Goal: Communication & Community: Answer question/provide support

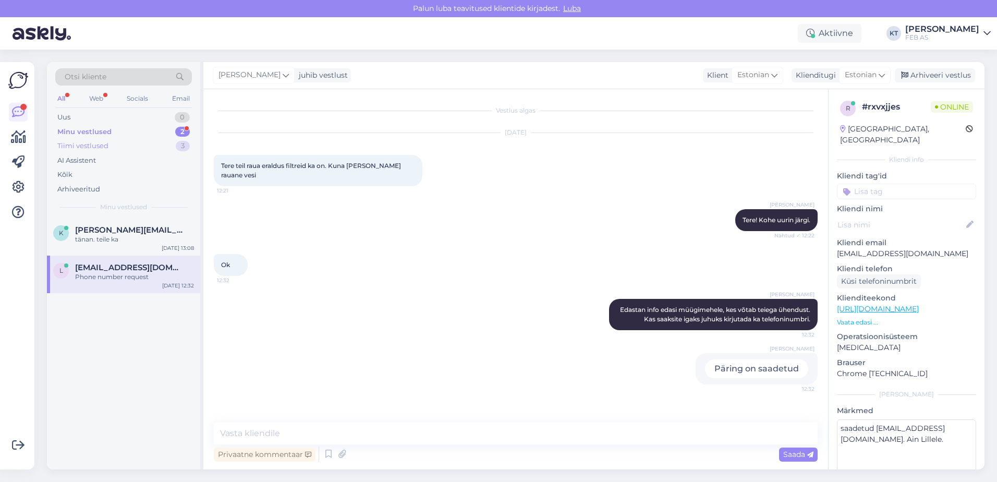
scroll to position [48, 0]
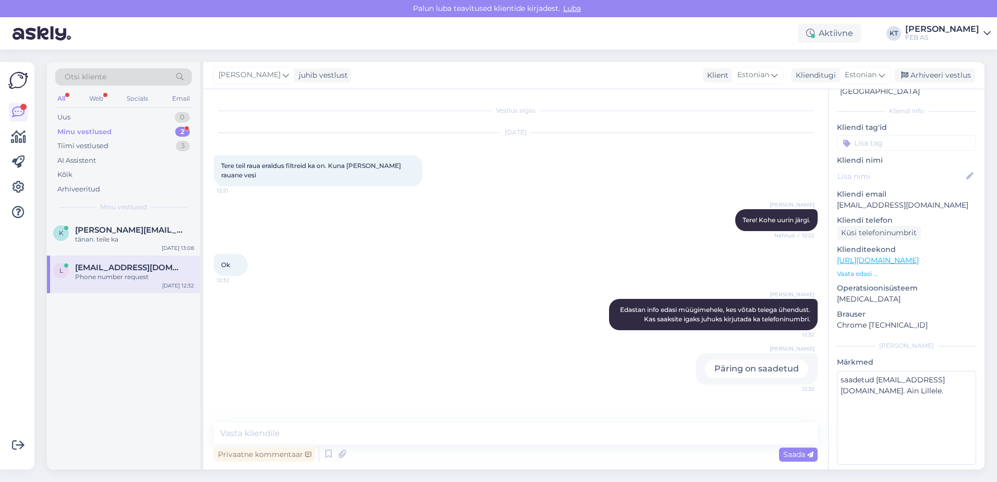
click at [84, 130] on div "Minu vestlused" at bounding box center [84, 132] width 54 height 10
click at [111, 279] on div "Phone number request" at bounding box center [134, 276] width 119 height 9
click at [89, 236] on div "tänan. teile ka" at bounding box center [134, 239] width 119 height 9
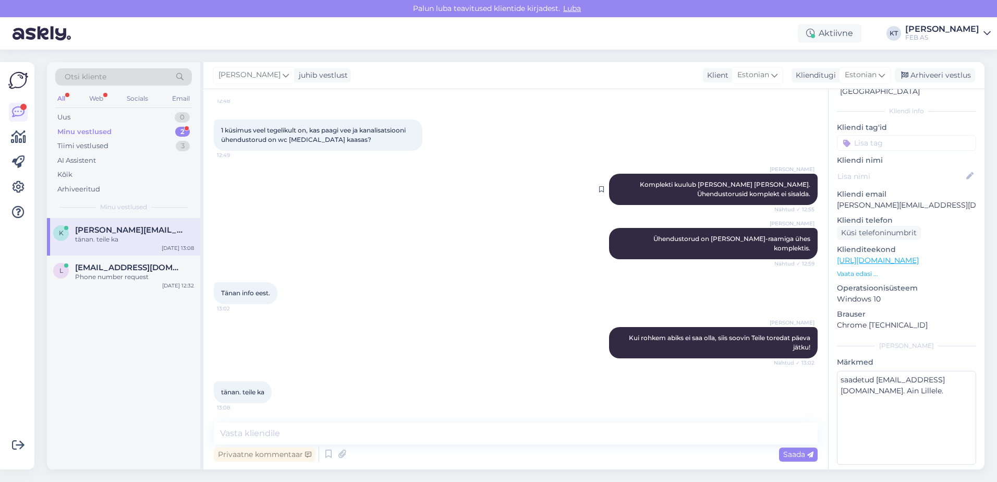
scroll to position [1220, 0]
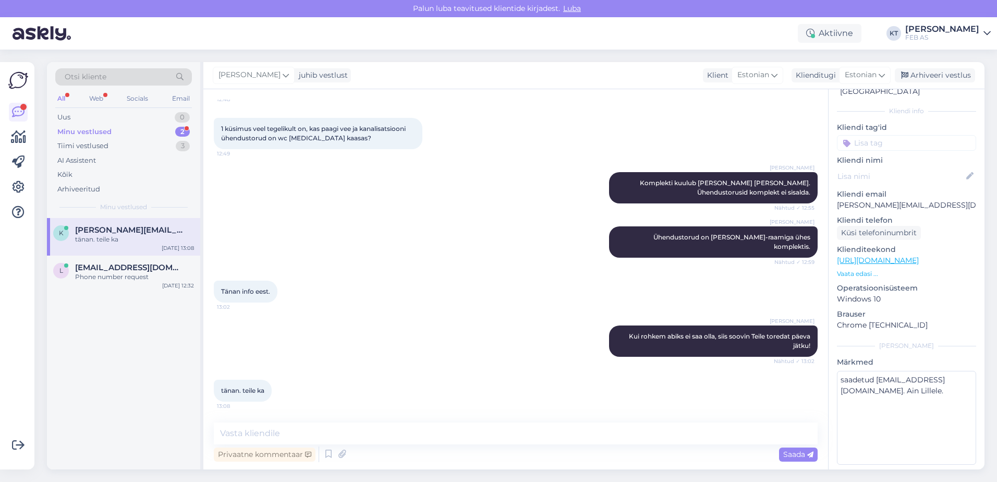
click at [86, 98] on div "All Web Socials Email" at bounding box center [123, 100] width 137 height 16
click at [101, 97] on div "Web" at bounding box center [96, 99] width 18 height 14
click at [101, 147] on div "Tiimi vestlused" at bounding box center [82, 146] width 51 height 10
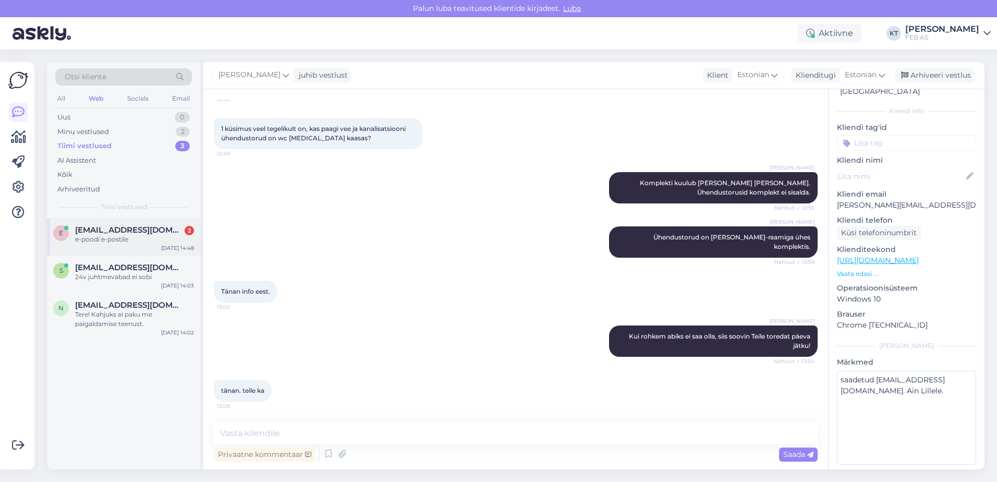
click at [104, 242] on div "e-poodi e-postile" at bounding box center [134, 239] width 119 height 9
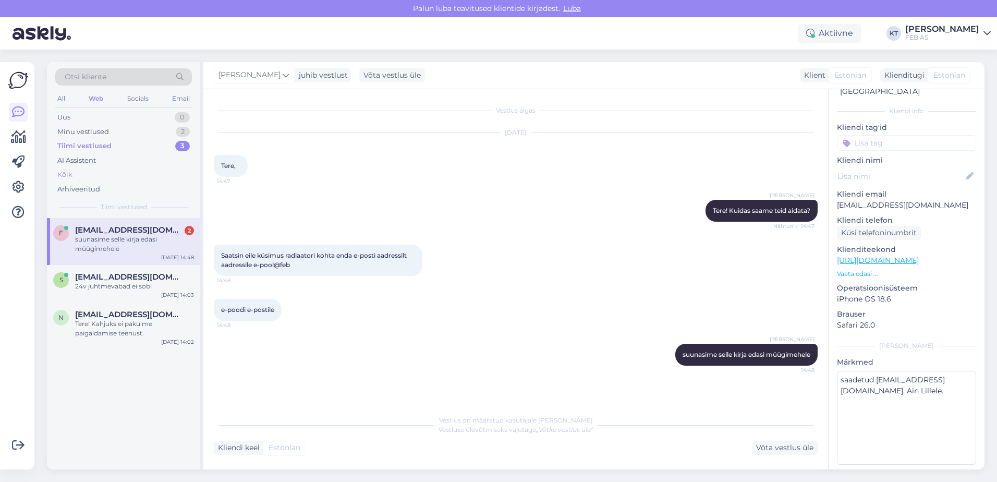
scroll to position [22, 0]
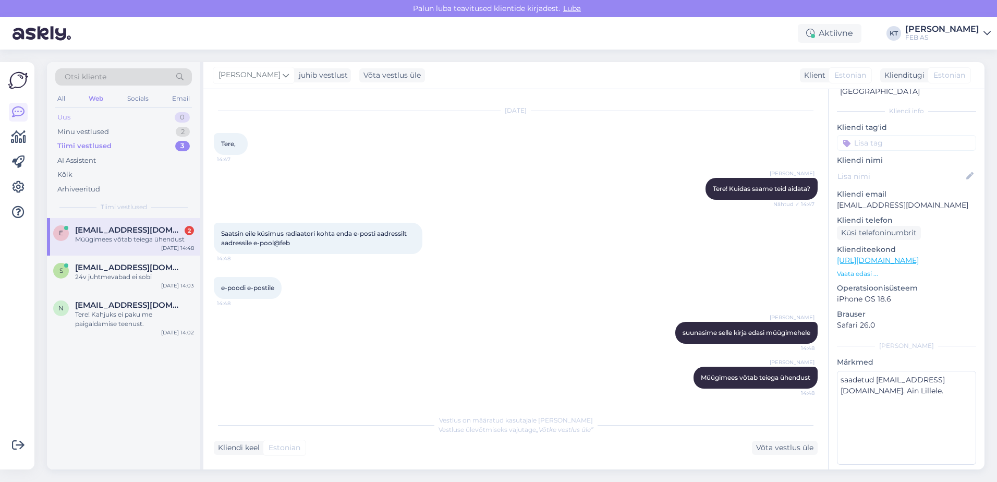
click at [114, 119] on div "Uus 0" at bounding box center [123, 117] width 137 height 15
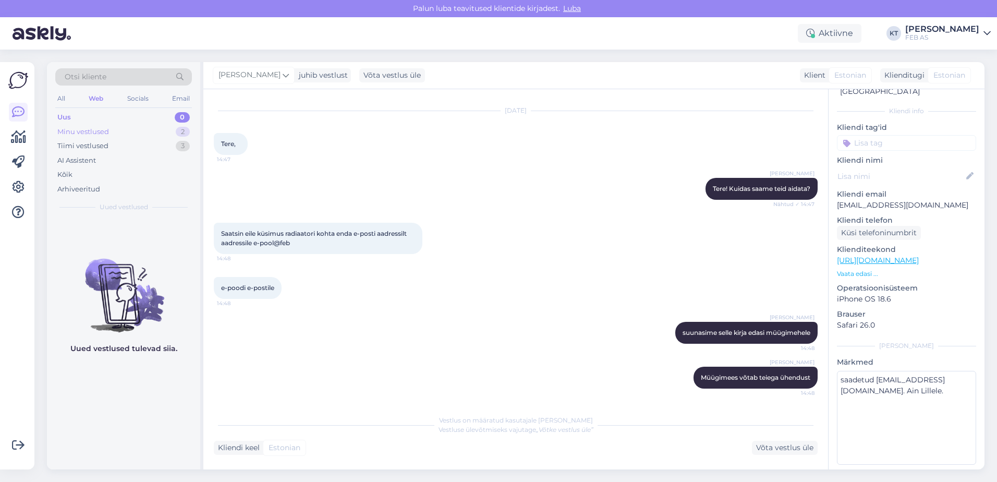
click at [113, 135] on div "Minu vestlused 2" at bounding box center [123, 132] width 137 height 15
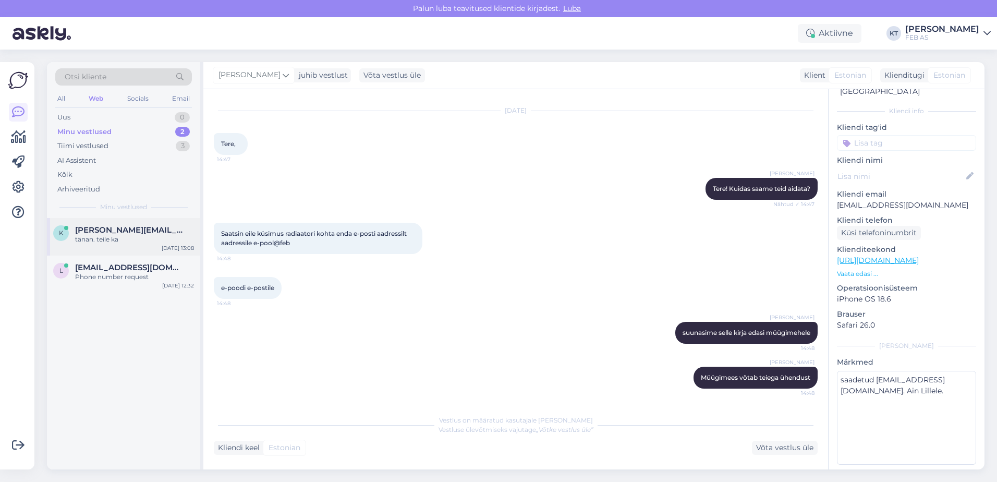
click at [123, 241] on div "tänan. teile ka" at bounding box center [134, 239] width 119 height 9
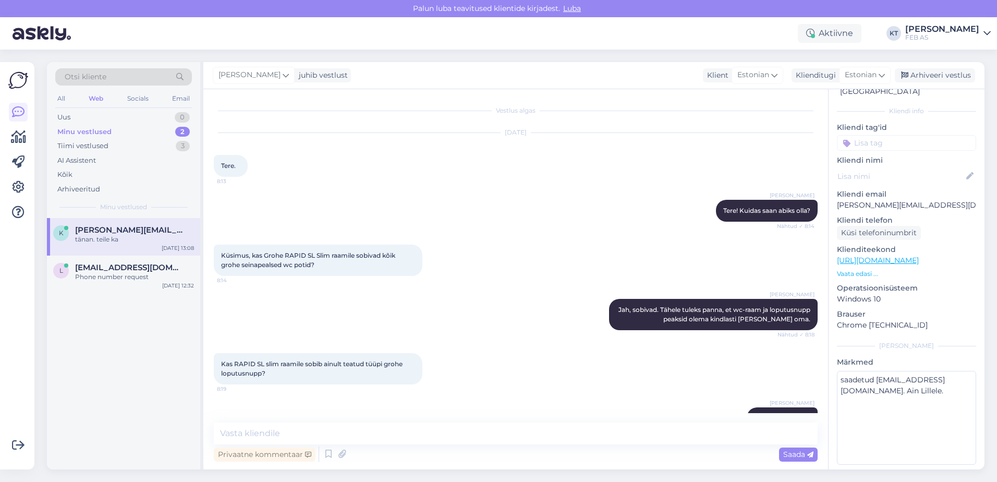
scroll to position [1220, 0]
